Goal: Use online tool/utility: Utilize a website feature to perform a specific function

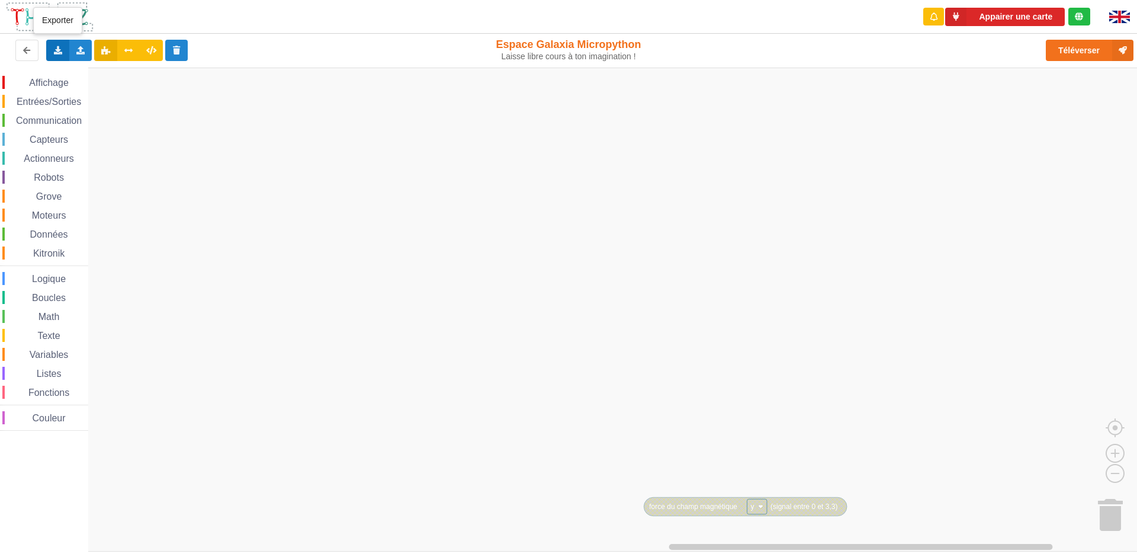
click at [51, 51] on div "Exporter l'assemblage de blocs Exporter l'assemblage de blocs au format Python" at bounding box center [57, 50] width 23 height 21
click at [91, 56] on div "Importer un assemblage de blocs Importer du code Python" at bounding box center [80, 50] width 23 height 21
click at [276, 149] on rect "Espace de travail de Blocky" at bounding box center [572, 310] width 1145 height 484
click at [72, 50] on div "Importer un assemblage de blocs Importer du code Python" at bounding box center [80, 50] width 23 height 21
click at [125, 70] on span "Importer un assemblage de blocs" at bounding box center [163, 72] width 123 height 9
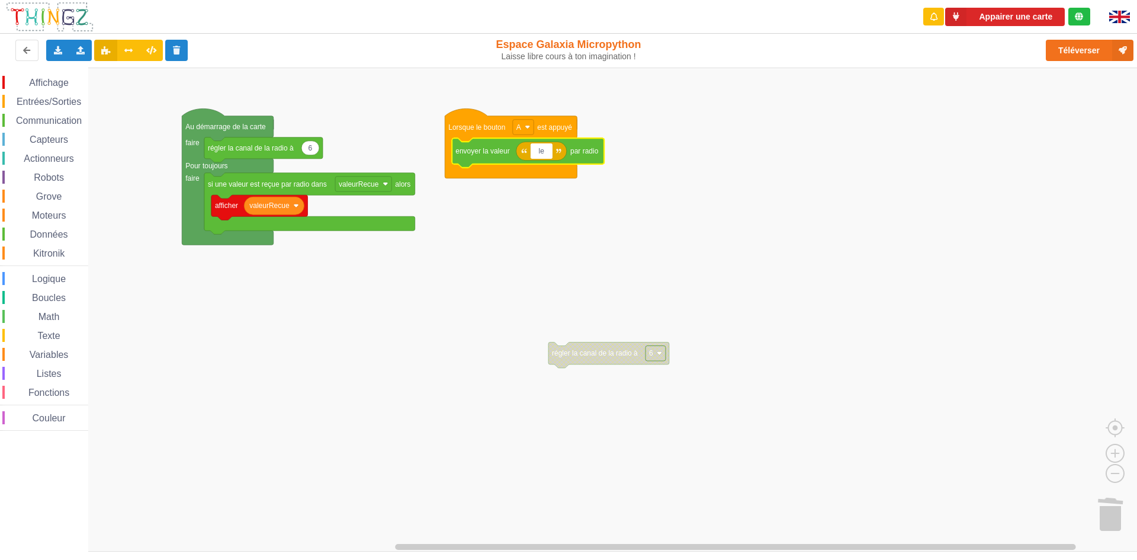
type input "l"
type input "nu"
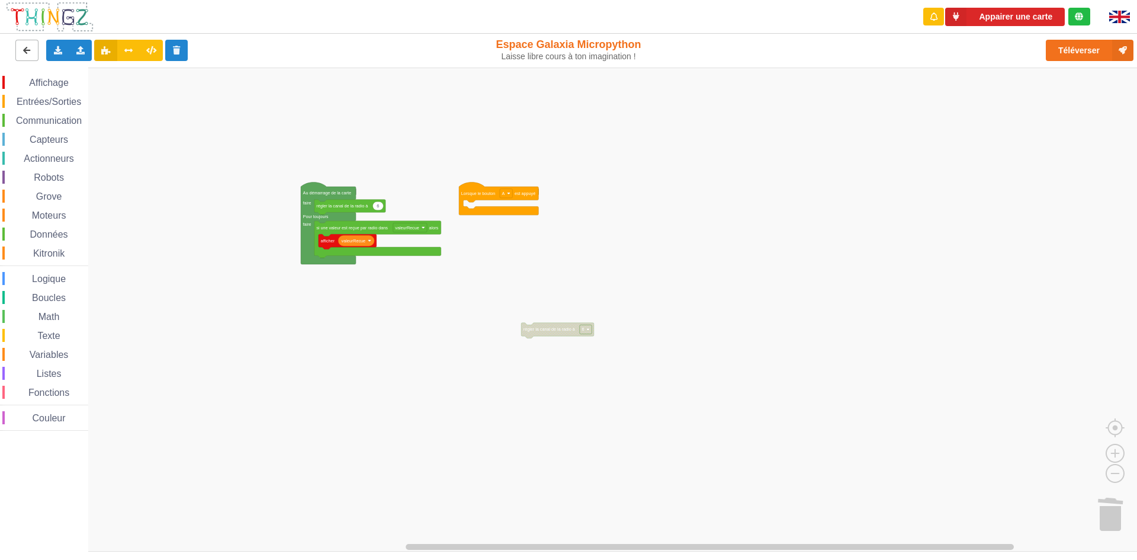
click at [32, 52] on button at bounding box center [26, 50] width 23 height 21
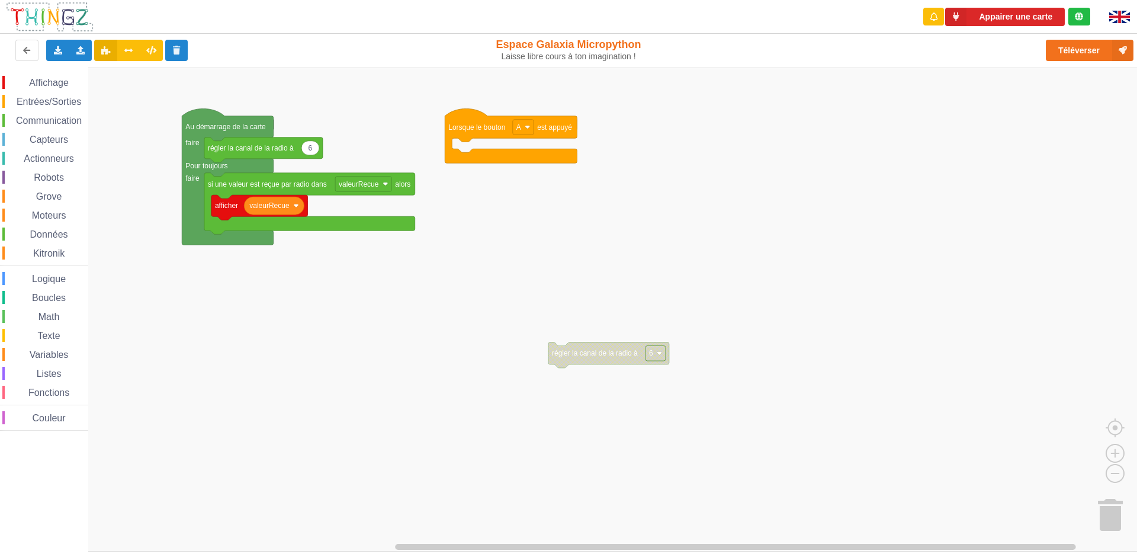
click at [459, 140] on rect "Espace de travail de Blocky" at bounding box center [572, 310] width 1145 height 484
click at [470, 145] on rect "Espace de travail de Blocky" at bounding box center [572, 310] width 1145 height 484
click at [95, 50] on button at bounding box center [105, 50] width 23 height 21
click at [91, 50] on div "Importer un assemblage de blocs Importer du code Python" at bounding box center [80, 50] width 23 height 21
click at [104, 79] on div "Importer un assemblage de blocs" at bounding box center [155, 72] width 158 height 21
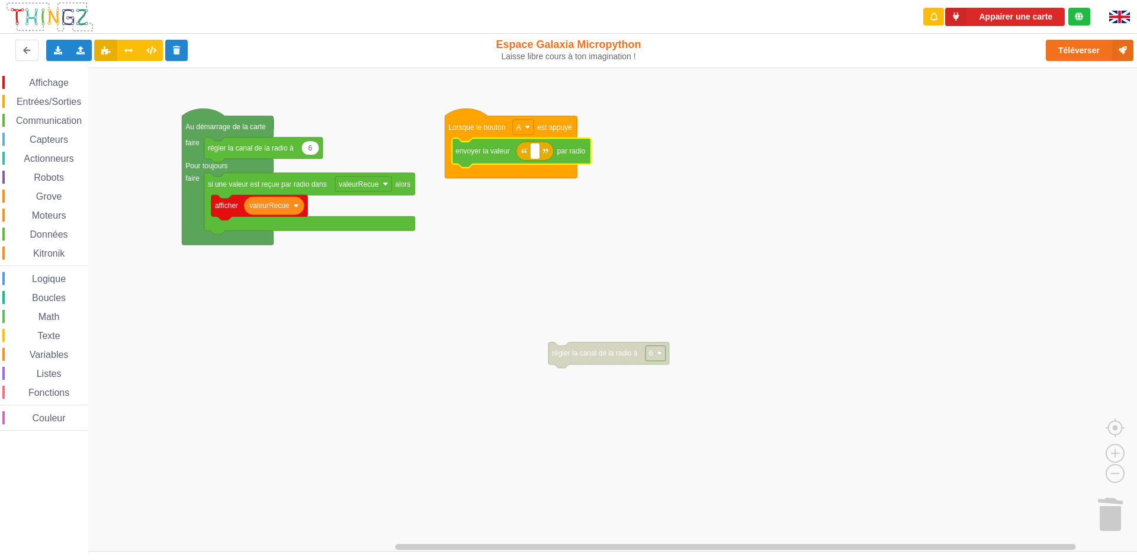
type input "l"
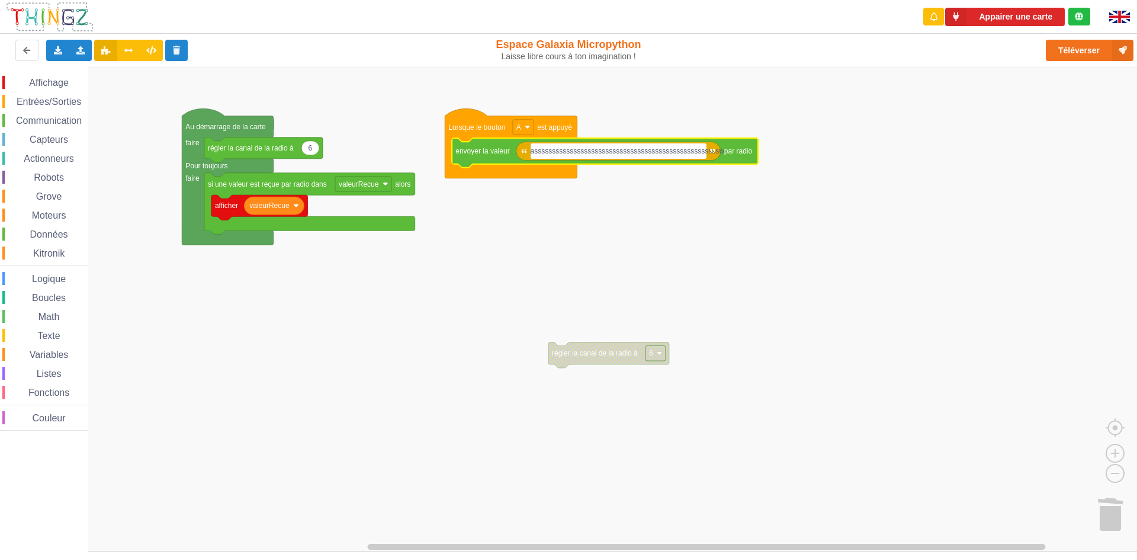
type input "asssssssssssssssssssssssssssssssssssssssssssssssssssw"
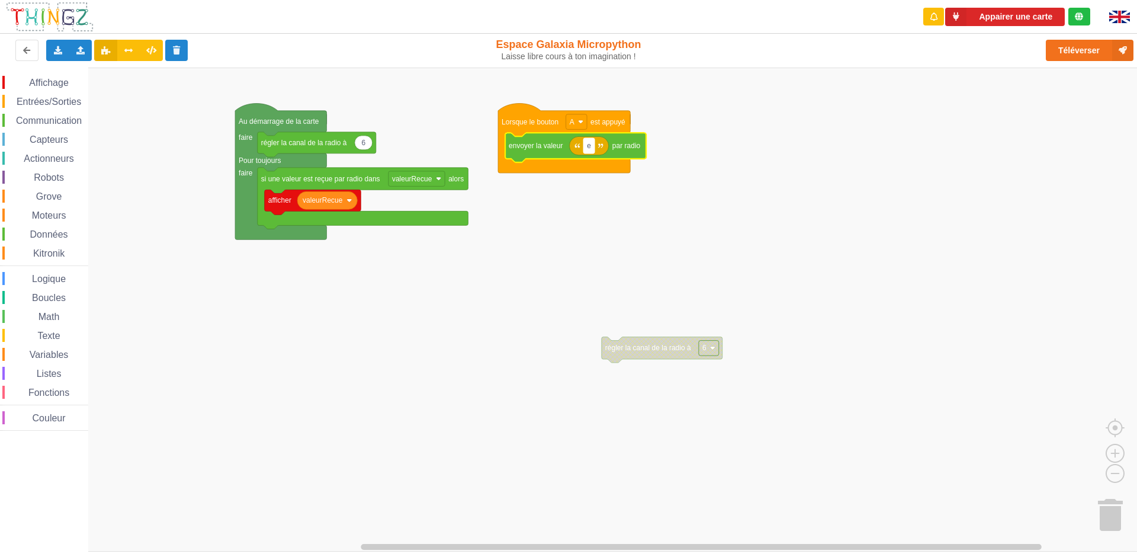
click at [594, 149] on rect "Espace de travail de Blocky" at bounding box center [588, 145] width 11 height 15
type input "v"
type input "e"
type input "d"
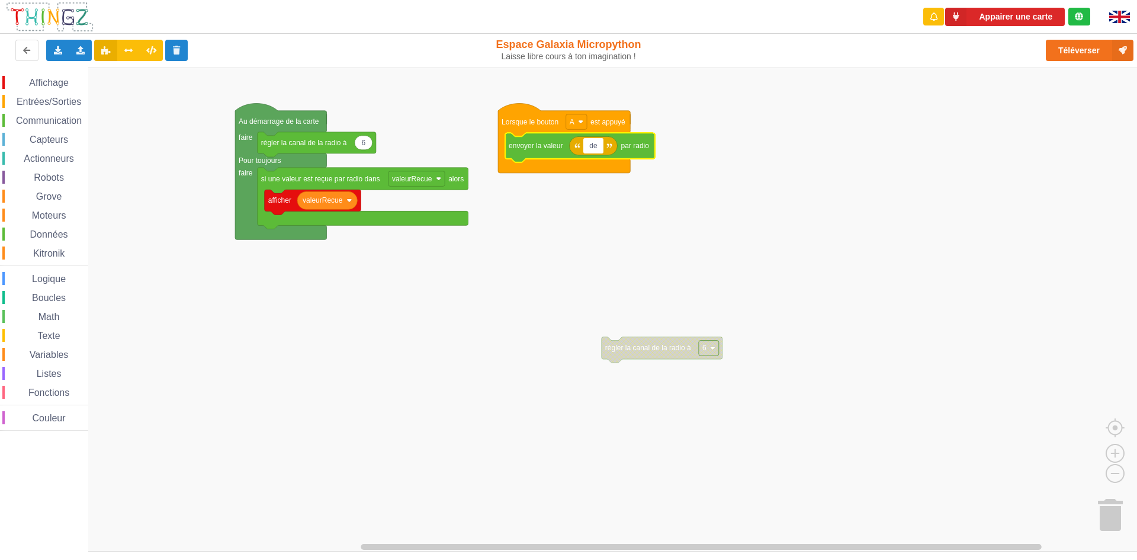
type input "d"
type input "l"
type input "z"
type input "salut"
click at [396, 117] on rect "Espace de travail de Blocky" at bounding box center [572, 310] width 1145 height 484
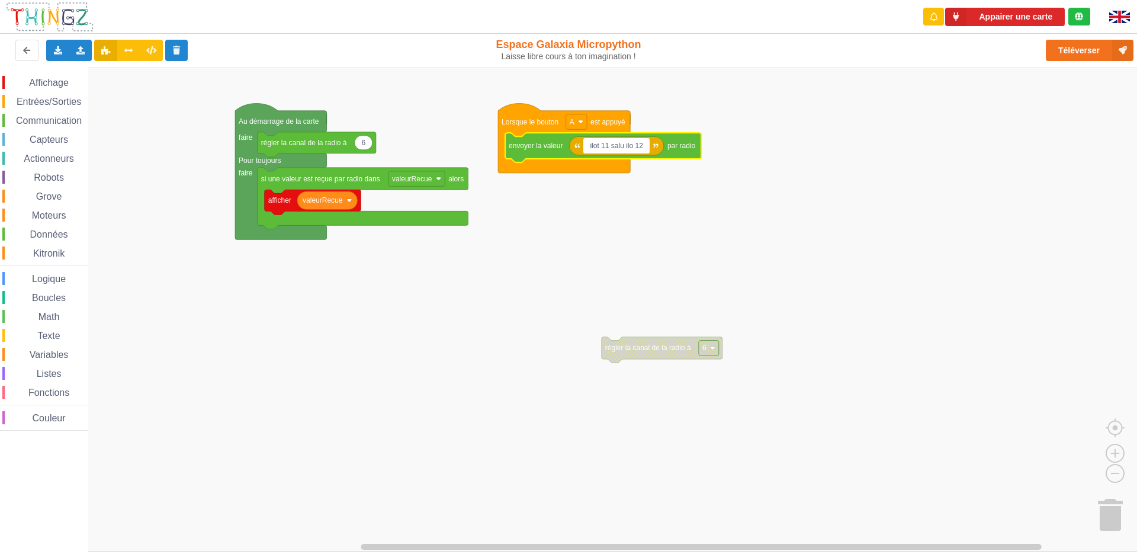
click at [622, 144] on input "ilot 11 salu ilo 12" at bounding box center [616, 145] width 66 height 15
click at [636, 146] on input "ilot 11 salut ilo 12" at bounding box center [617, 145] width 69 height 15
type input "ilot 11 salut ilot 12"
click at [1024, 5] on div "Connecté à la carte Réglages Ouvrir le moniteur automatiquement Connexion autom…" at bounding box center [1005, 17] width 190 height 34
click at [1021, 15] on div "Connecté à la carte" at bounding box center [1014, 16] width 76 height 8
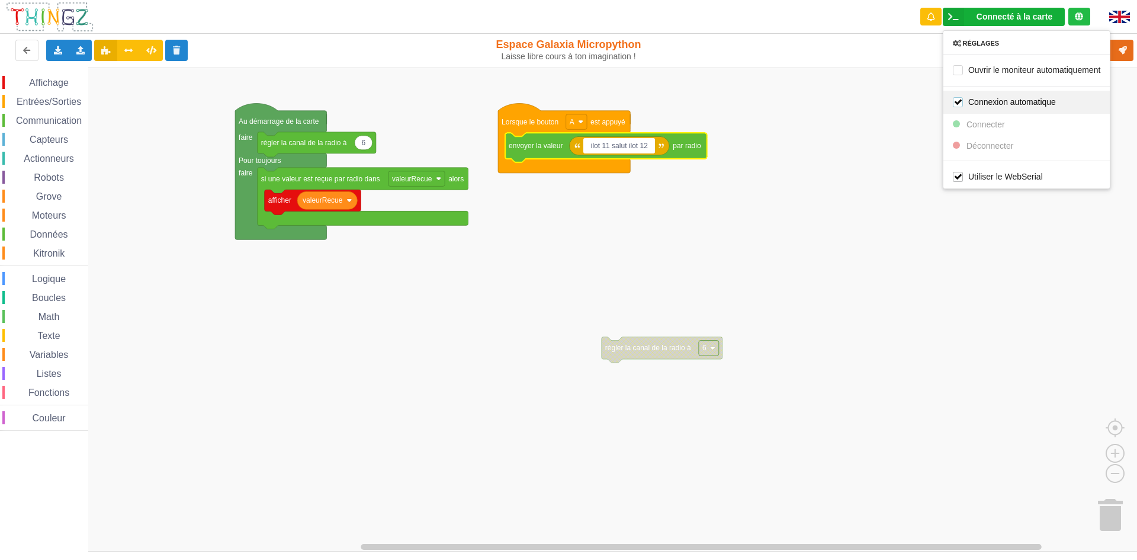
click at [1016, 101] on label "Connexion automatique" at bounding box center [1004, 102] width 103 height 10
click at [1024, 11] on div "Connecté à la carte Réglages Ouvrir le moniteur automatiquement Connexion autom…" at bounding box center [1004, 17] width 122 height 18
click at [792, 268] on rect "Espace de travail de Blocky" at bounding box center [572, 310] width 1145 height 484
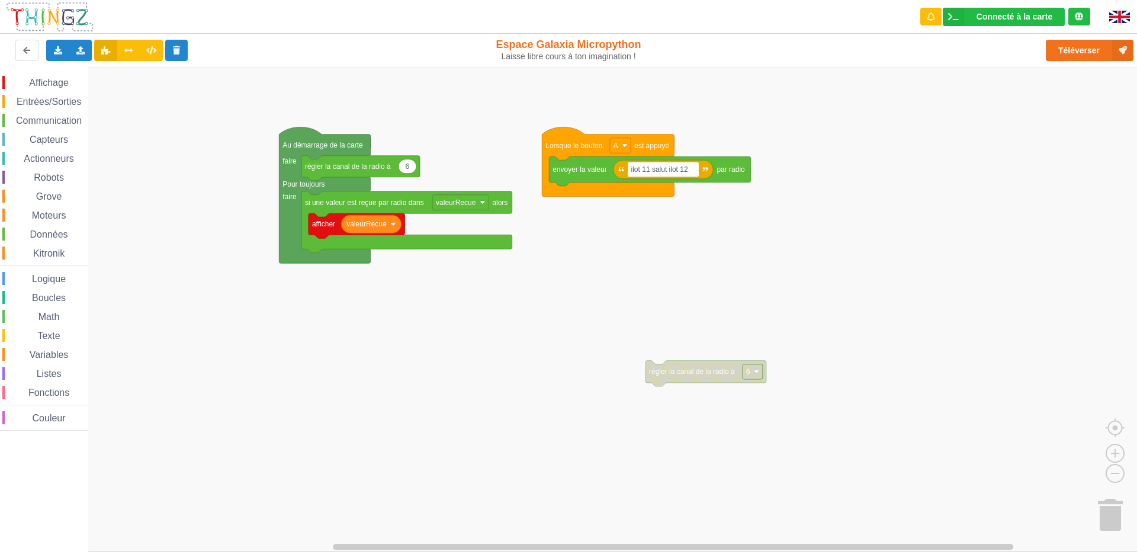
click at [753, 287] on div "Affichage Entrées/Sorties Communication Capteurs Actionneurs Robots Grove Moteu…" at bounding box center [572, 310] width 1145 height 484
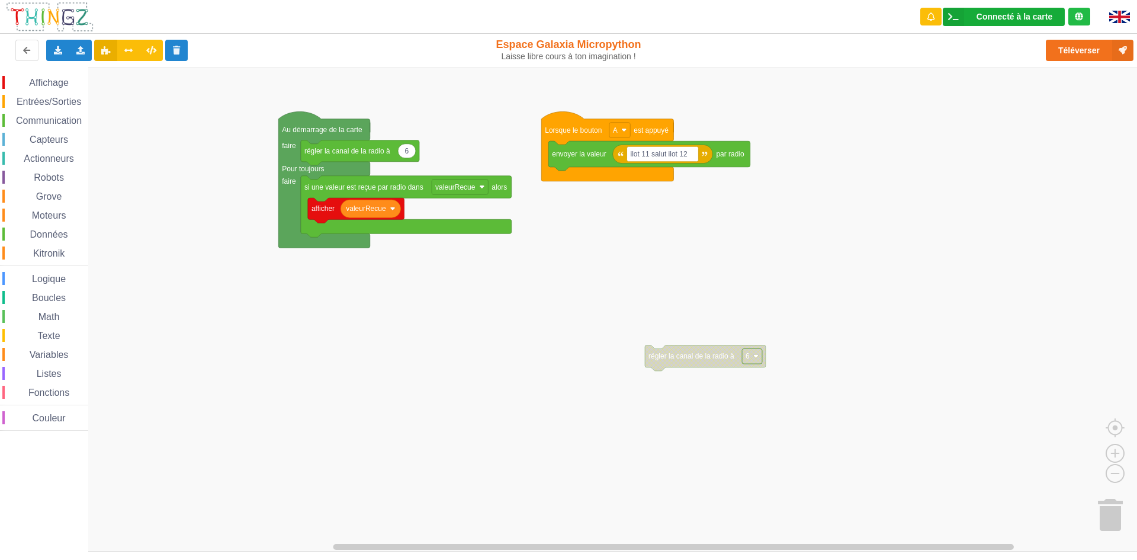
click at [1048, 14] on div "Connecté à la carte" at bounding box center [1014, 16] width 76 height 8
click at [943, 17] on icon at bounding box center [953, 17] width 21 height 18
click at [947, 15] on icon at bounding box center [953, 17] width 21 height 18
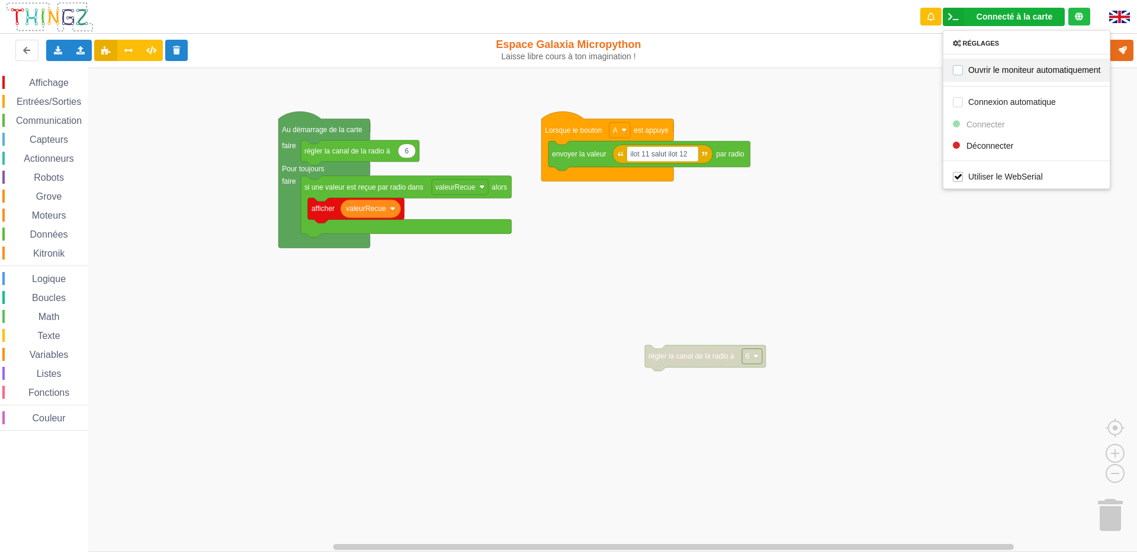
click at [973, 69] on label "Ouvrir le moniteur automatiquement" at bounding box center [1026, 70] width 147 height 10
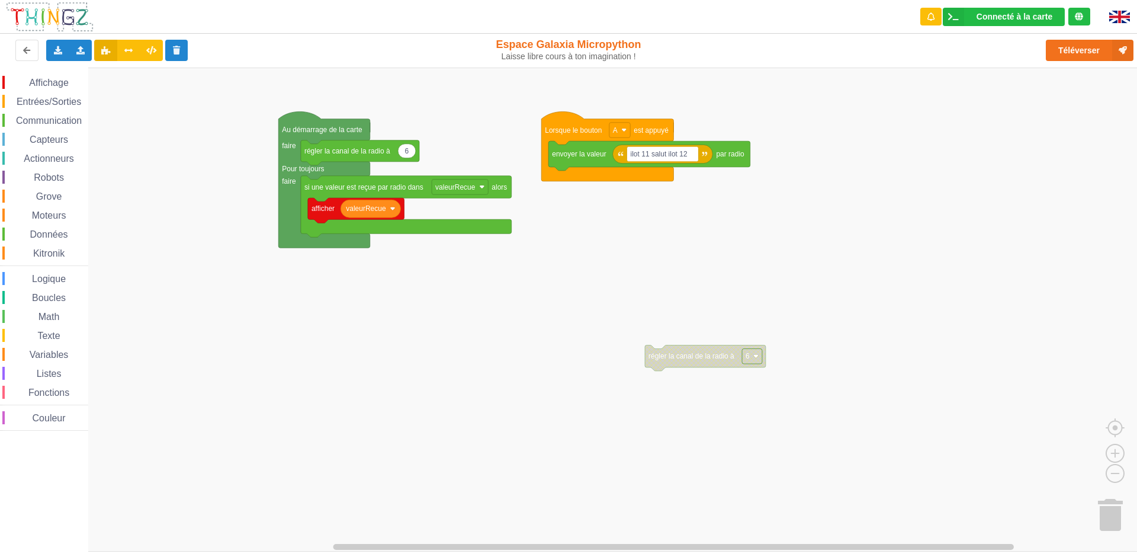
click at [1004, 7] on div "Connecté à la carte Réglages Ouvrir le moniteur automatiquement Connexion autom…" at bounding box center [1005, 17] width 190 height 34
click at [994, 17] on div "Connecté à la carte" at bounding box center [1014, 16] width 76 height 8
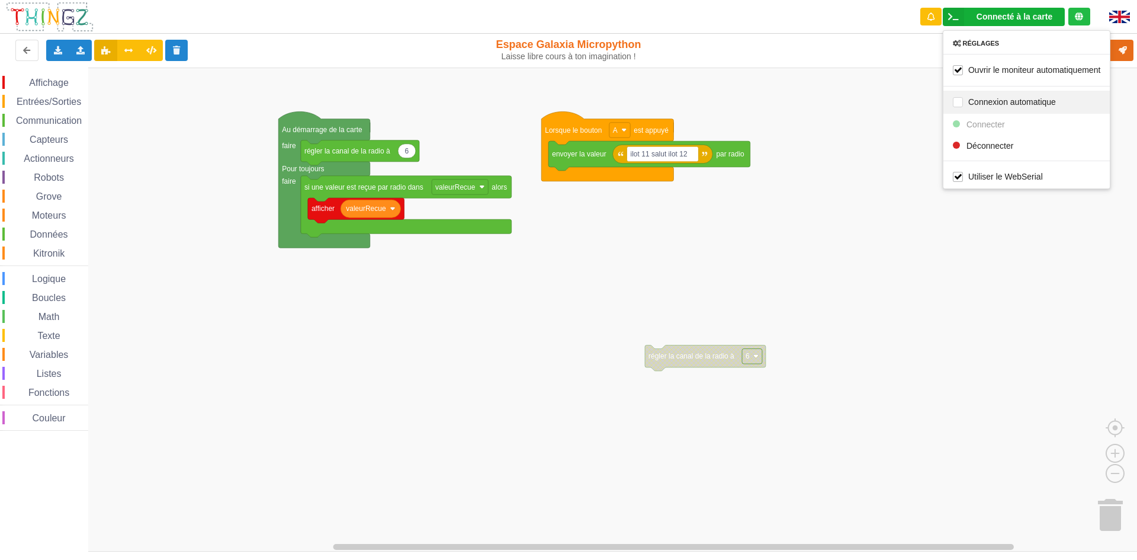
click at [973, 94] on div "Connexion automatique" at bounding box center [1026, 101] width 166 height 23
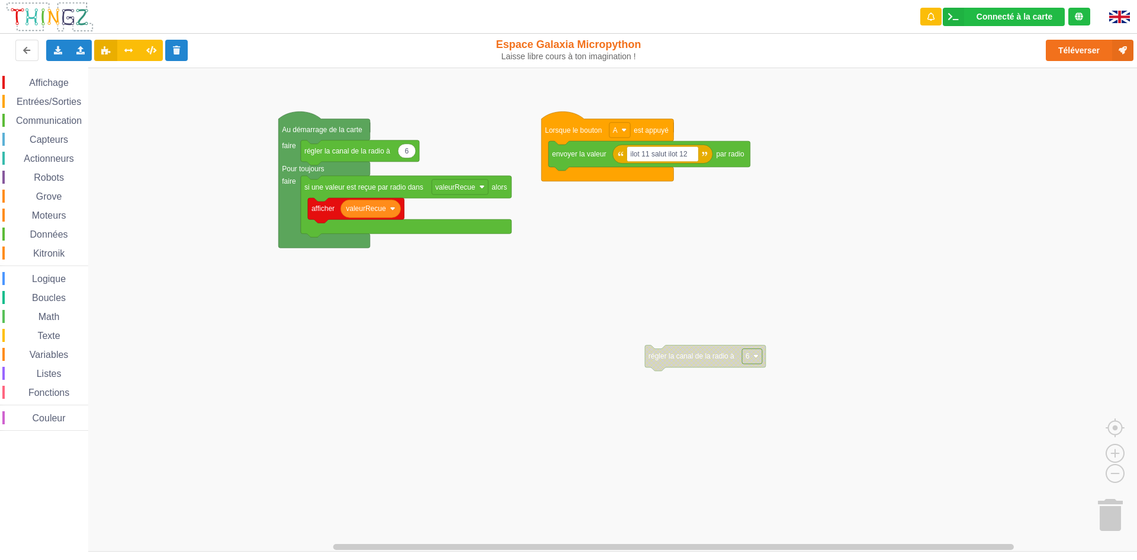
click at [674, 322] on rect "Espace de travail de Blocky" at bounding box center [572, 310] width 1145 height 484
click at [1077, 58] on button "Téléverser" at bounding box center [1090, 50] width 88 height 21
click at [1064, 52] on button "Téléverser" at bounding box center [1090, 50] width 88 height 21
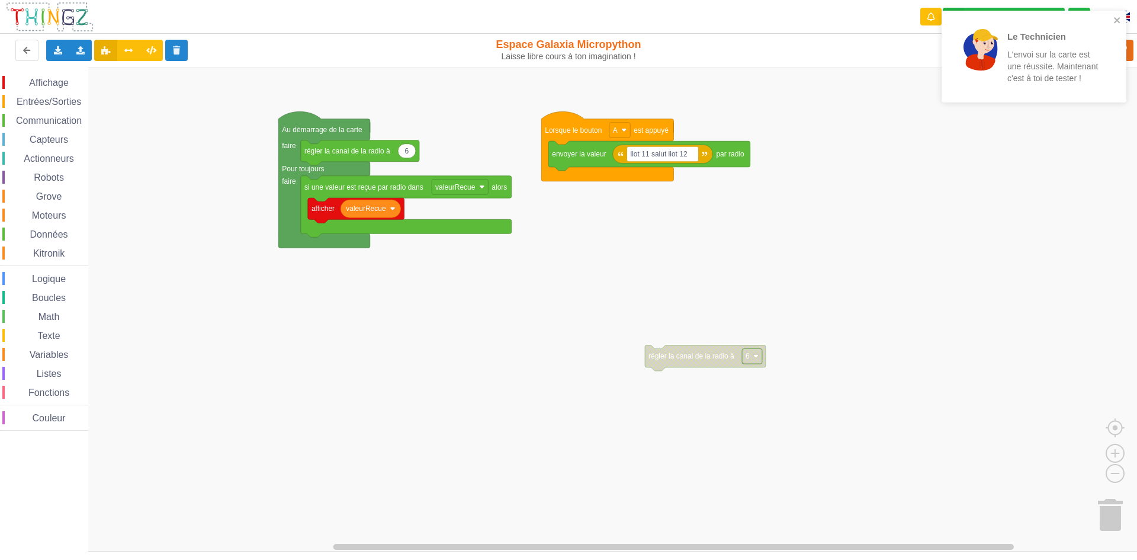
click at [1108, 17] on div "Le Technicien L'envoi sur la carte est une réussite. Maintenant c'est à toi de …" at bounding box center [1029, 56] width 167 height 82
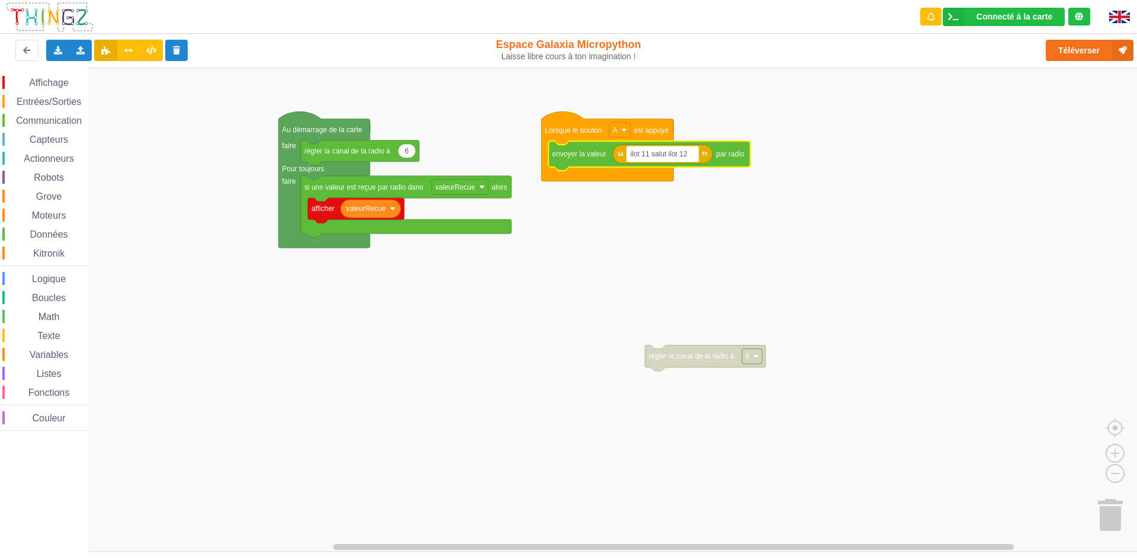
click at [663, 154] on text "ilot 11 salut ilot 12" at bounding box center [659, 154] width 57 height 8
click at [664, 157] on input "ilot 11 salut ilot 12" at bounding box center [663, 153] width 72 height 15
click at [667, 153] on input "ilot 11 salut ilot 12" at bounding box center [663, 153] width 72 height 15
click at [666, 156] on input "ilot 11 bitet ilot 12" at bounding box center [661, 153] width 71 height 15
click at [668, 155] on input "ilot 11 bitet ilot 12" at bounding box center [661, 153] width 71 height 15
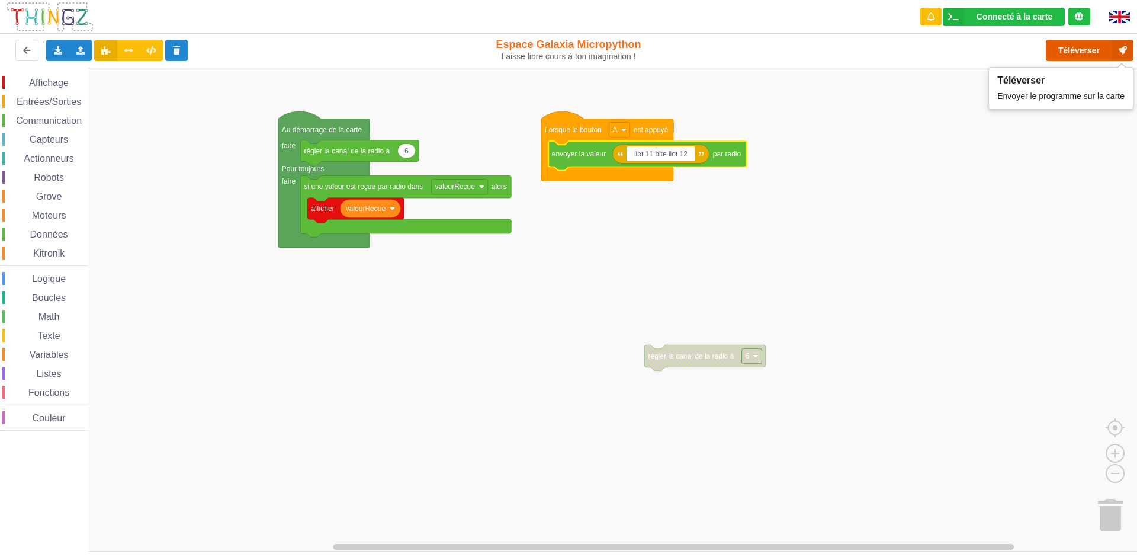
click at [1099, 44] on button "Téléverser" at bounding box center [1090, 50] width 88 height 21
click at [662, 156] on input "ilot 11 bite ilot 12" at bounding box center [660, 153] width 69 height 15
click at [666, 153] on input "ilot 11 bite ilot 12" at bounding box center [660, 153] width 69 height 15
click at [1094, 49] on button "Téléverser" at bounding box center [1090, 50] width 88 height 21
click at [666, 152] on input "ilot 11 tess ilot 12" at bounding box center [660, 153] width 68 height 15
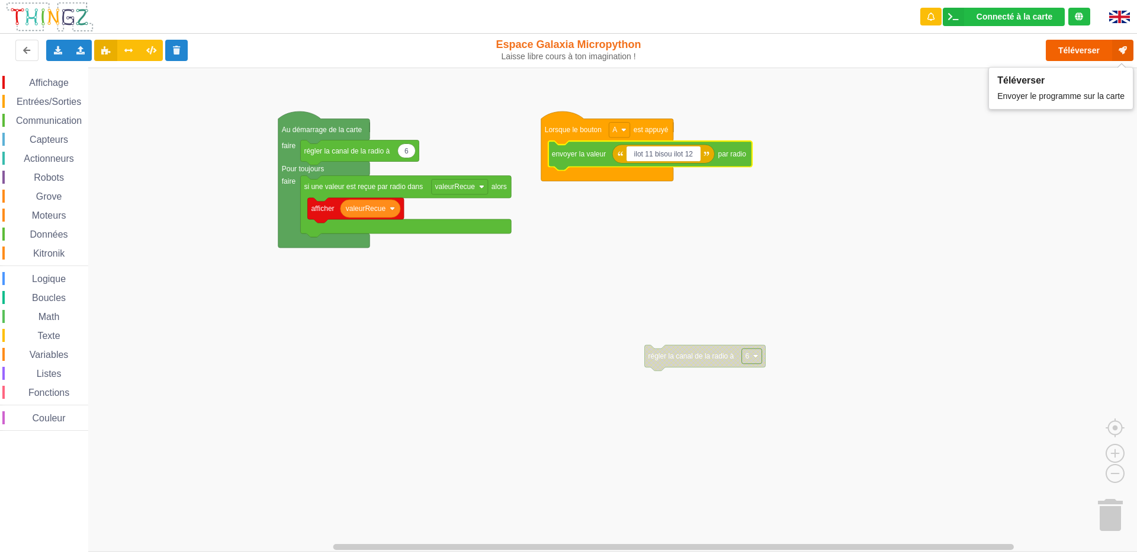
type input "ilot 11 bisou ilot 12"
click at [1070, 53] on button "Téléverser" at bounding box center [1090, 50] width 88 height 21
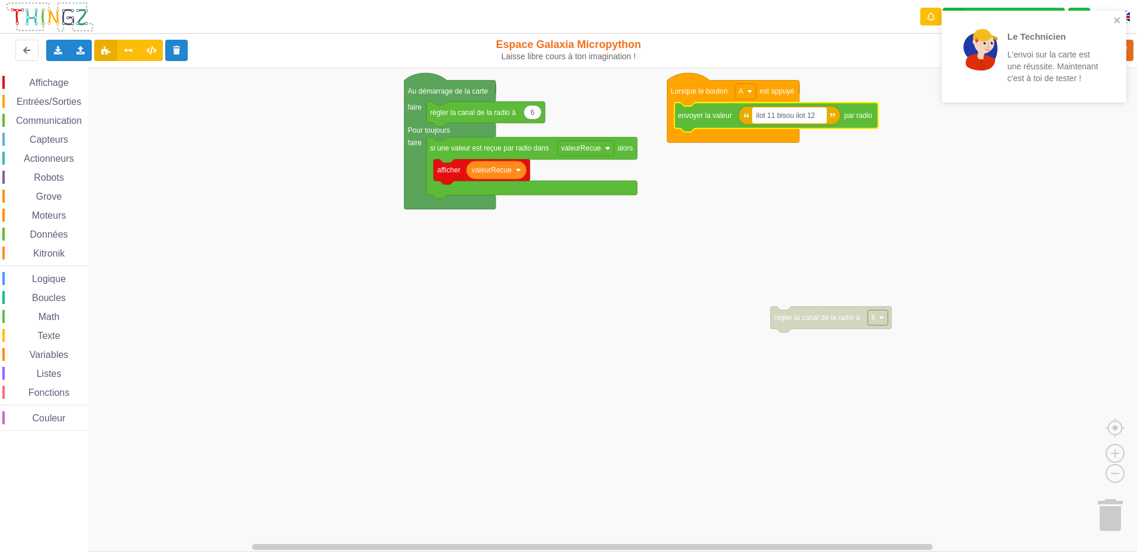
click at [794, 114] on text "ilot 11 bisou ilot 12" at bounding box center [785, 115] width 59 height 8
click at [791, 114] on input "ilot 11 bisou ilot 12" at bounding box center [790, 115] width 74 height 15
click at [795, 114] on input "ilot 11 bisou ilot 12" at bounding box center [790, 115] width 74 height 15
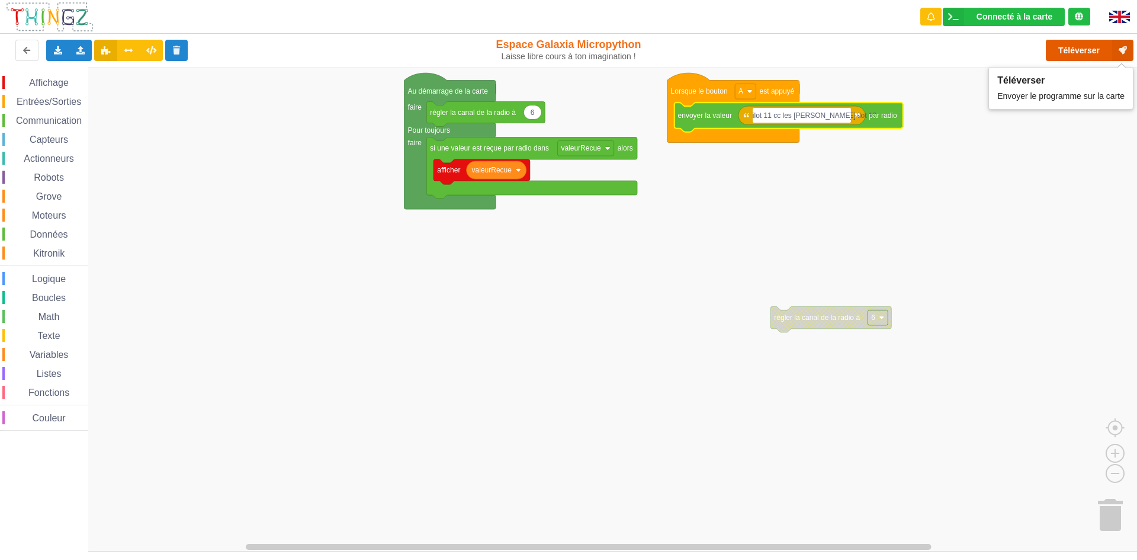
click at [1100, 44] on button "Téléverser" at bounding box center [1090, 50] width 88 height 21
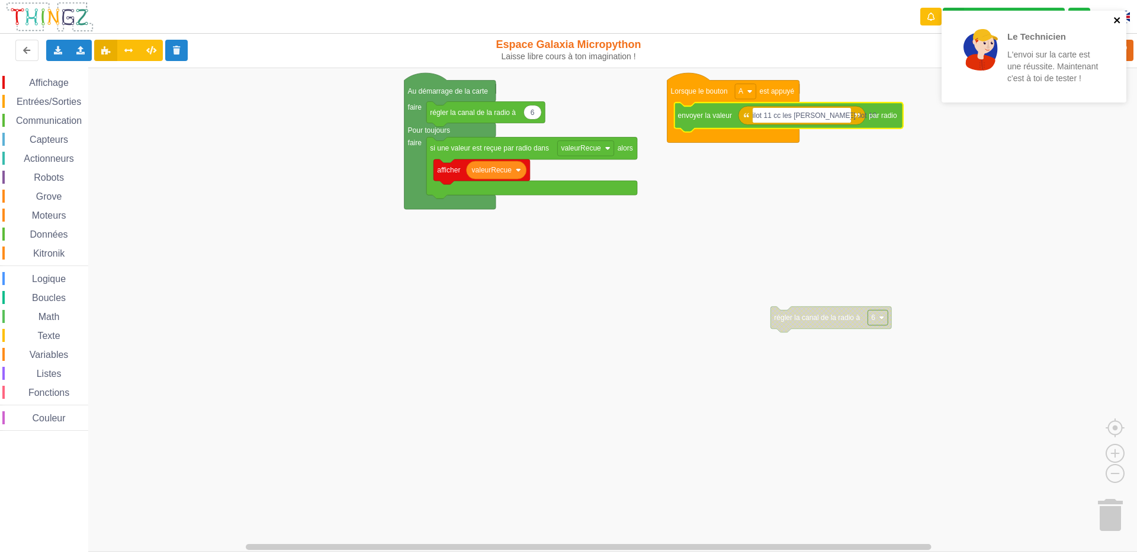
click at [1117, 17] on icon "close" at bounding box center [1117, 19] width 8 height 9
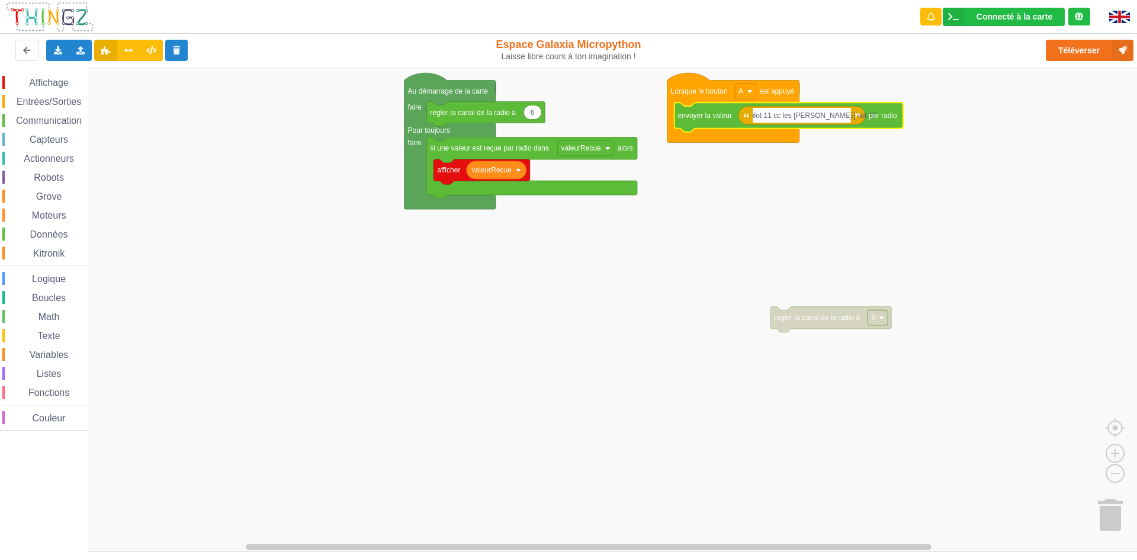
click at [819, 116] on input "ilot 11 cc les lou lou ilot 12" at bounding box center [802, 115] width 98 height 15
click at [824, 111] on input "ilot 11 cc les lou lou ilot 12" at bounding box center [802, 115] width 98 height 15
type input "ilot 11 ph en force ilot 12"
click at [1087, 49] on button "Téléverser" at bounding box center [1090, 50] width 88 height 21
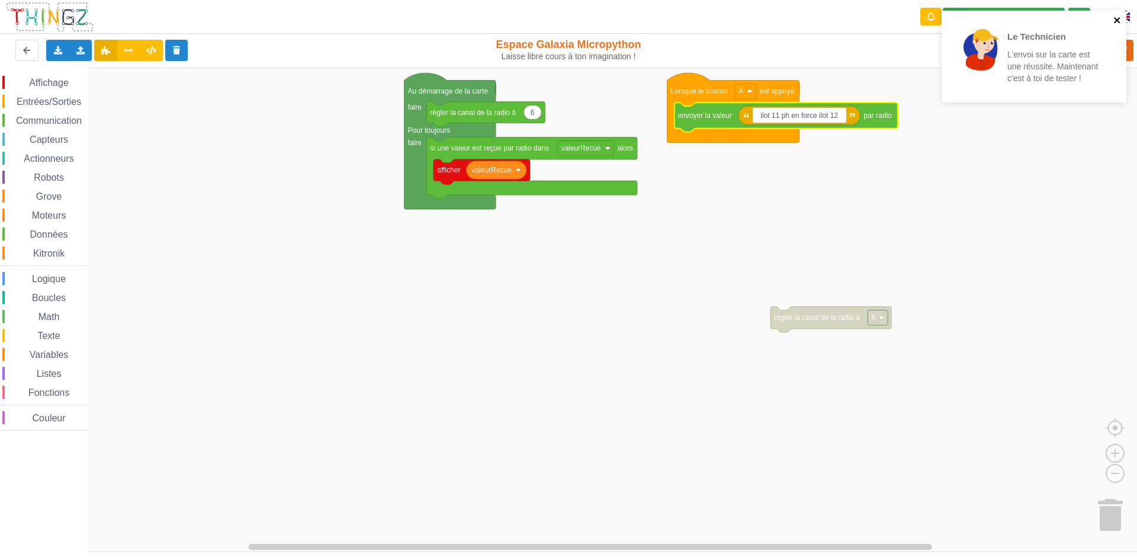
click at [1120, 23] on icon "close" at bounding box center [1117, 20] width 6 height 6
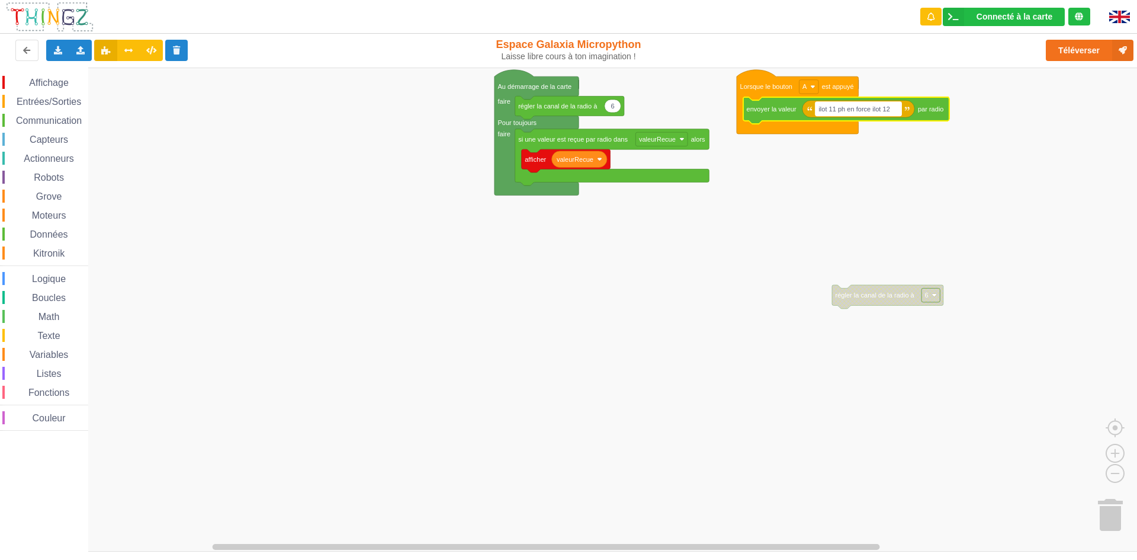
click at [869, 109] on text "ilot 11 ph en force ilot 12" at bounding box center [853, 108] width 71 height 7
click at [869, 109] on input "ilot 11 ph en force ilot 12" at bounding box center [858, 109] width 86 height 14
click at [870, 109] on input "ilot 11 ph en force ilot 12" at bounding box center [858, 109] width 86 height 14
click at [872, 110] on input "ilot 11 ph en force ilot 12" at bounding box center [858, 109] width 86 height 14
click at [873, 108] on input "ilot 11 ph en force ilot 12" at bounding box center [858, 109] width 86 height 14
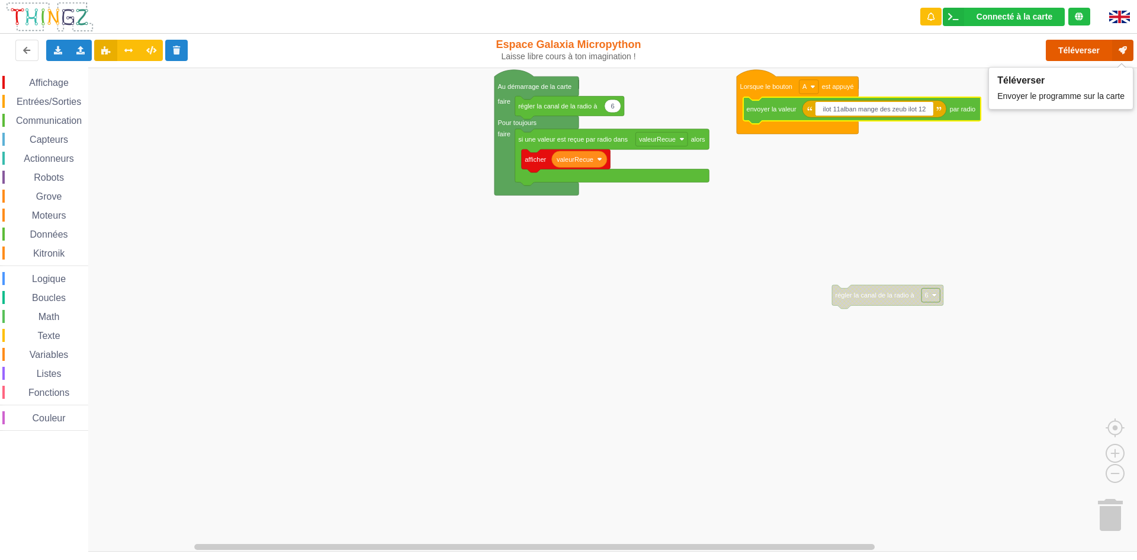
click at [1074, 49] on button "Téléverser" at bounding box center [1090, 50] width 88 height 21
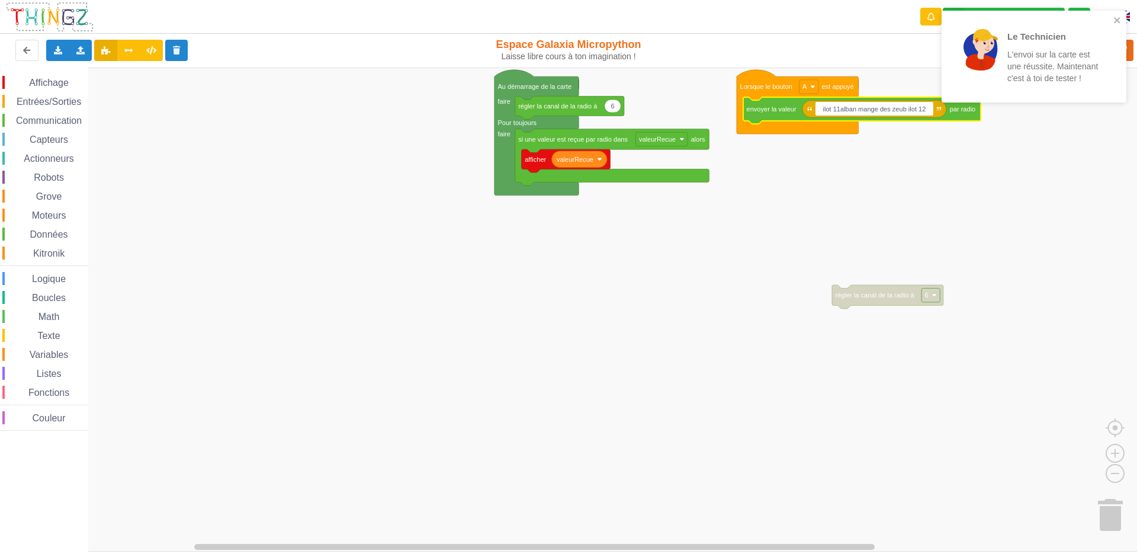
click at [904, 110] on input "ilot 11alban mange des zeub ilot 12" at bounding box center [874, 109] width 118 height 14
click at [1121, 20] on icon "close" at bounding box center [1117, 19] width 8 height 9
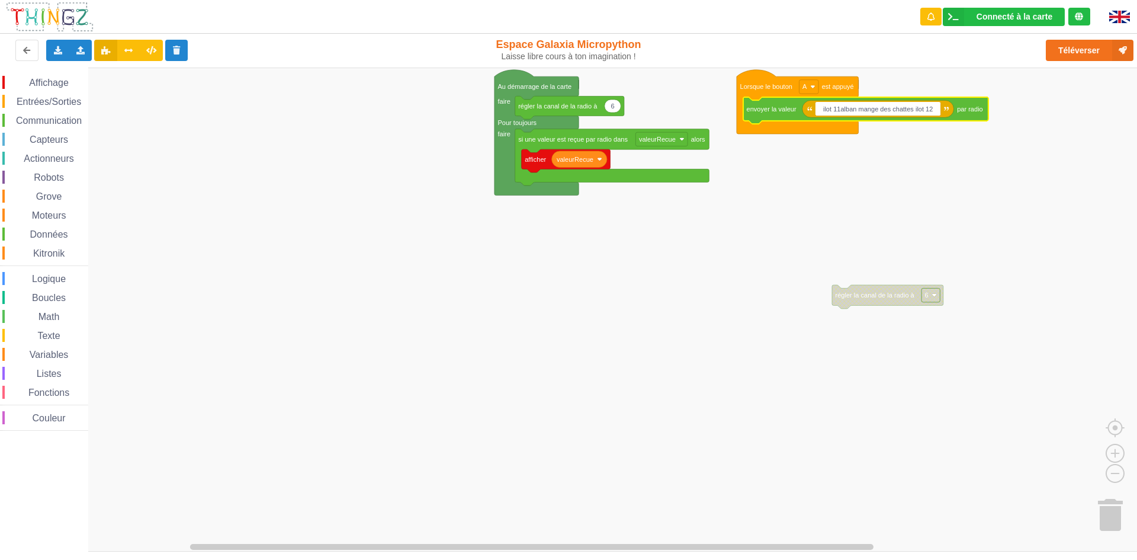
click at [912, 113] on input "ilot 11alban mange des chattes ilot 12" at bounding box center [878, 109] width 126 height 14
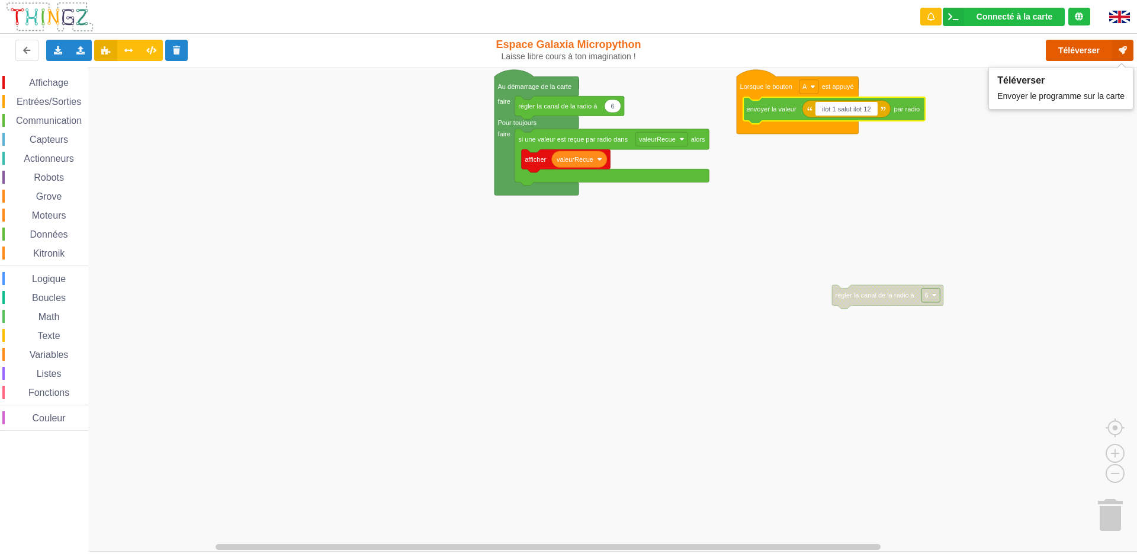
click at [1091, 48] on button "Téléverser" at bounding box center [1090, 50] width 88 height 21
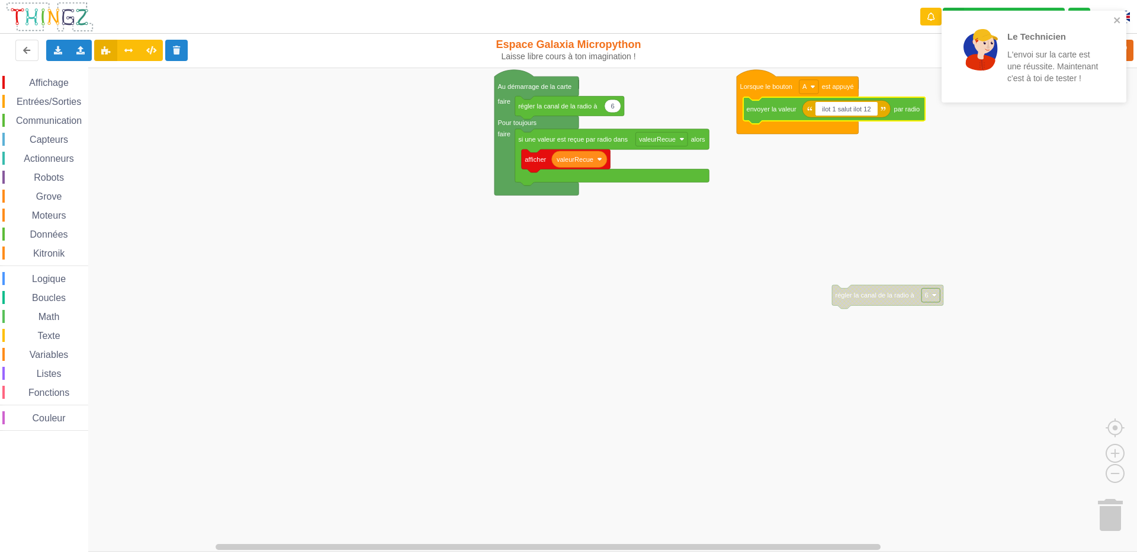
click at [861, 108] on input "ilot 1 salut ilot 12" at bounding box center [846, 109] width 62 height 14
click at [863, 105] on input "ilot 1 salut ilot 12" at bounding box center [846, 109] width 62 height 14
click at [860, 109] on input "ilot 1 salut ilot 12" at bounding box center [846, 109] width 62 height 14
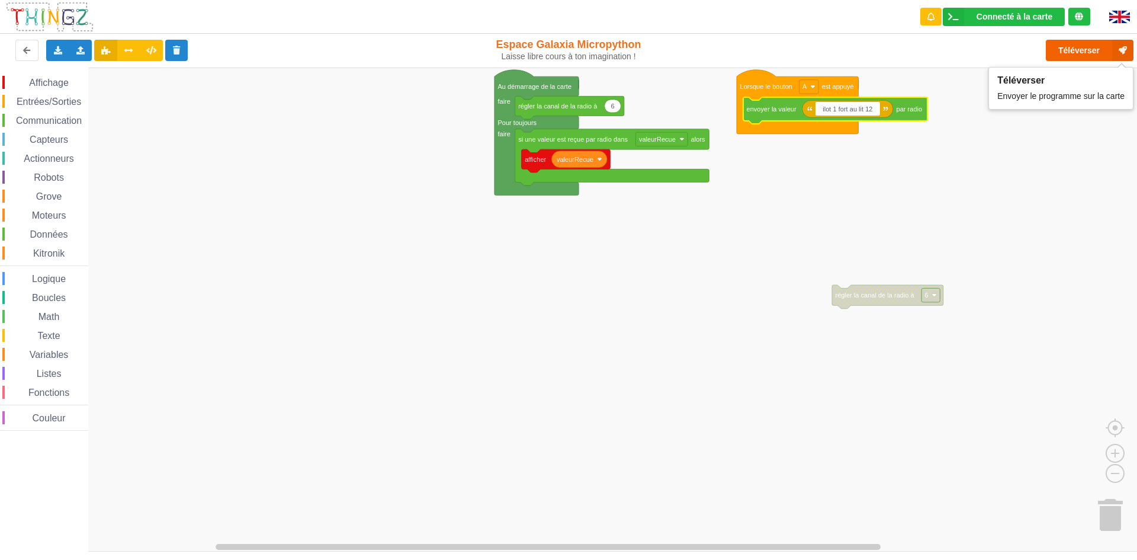
type input "ilot 1 fort au lit 12"
click at [1077, 49] on button "Téléverser" at bounding box center [1090, 50] width 88 height 21
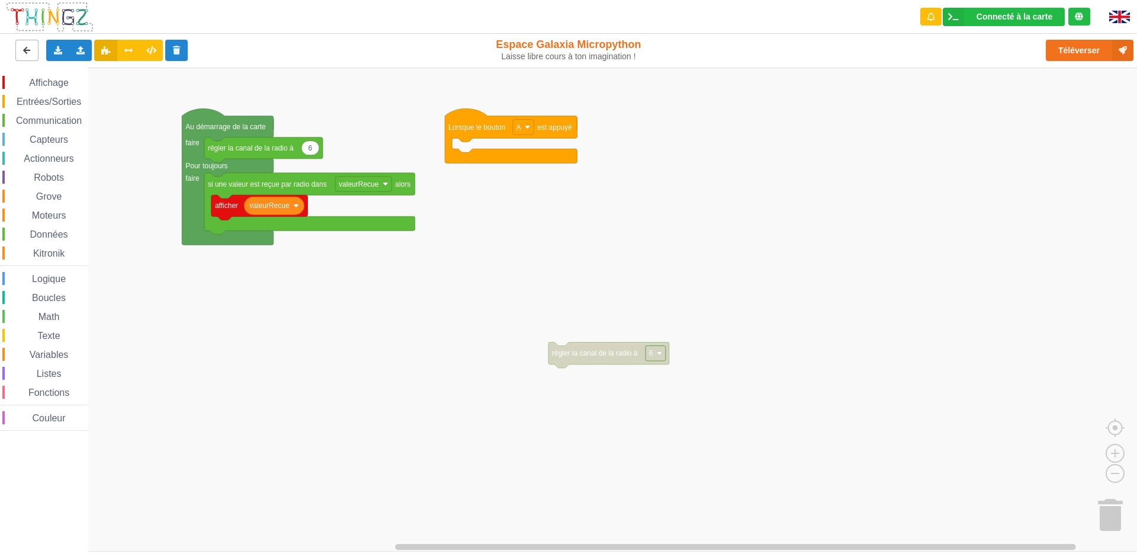
click at [28, 48] on icon at bounding box center [27, 49] width 10 height 7
click at [75, 44] on div "Importer un assemblage de blocs Importer du code Python" at bounding box center [80, 50] width 23 height 21
click at [120, 66] on div "Importer un assemblage de blocs" at bounding box center [155, 72] width 158 height 21
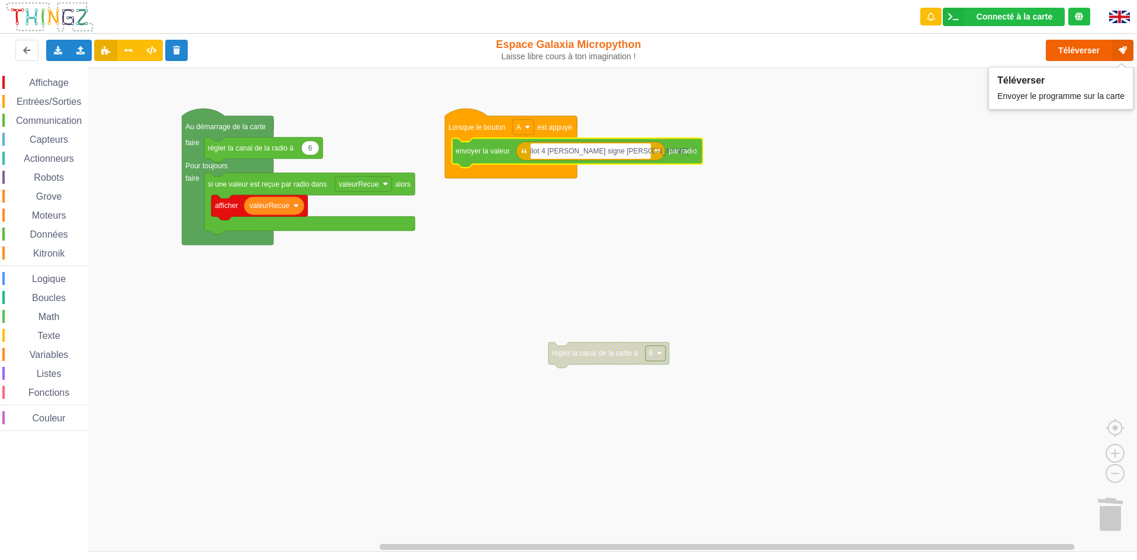
type input "ilot 4 [PERSON_NAME] signe [PERSON_NAME] 5"
click at [1101, 52] on button "Téléverser" at bounding box center [1090, 50] width 88 height 21
